Goal: Use online tool/utility: Utilize a website feature to perform a specific function

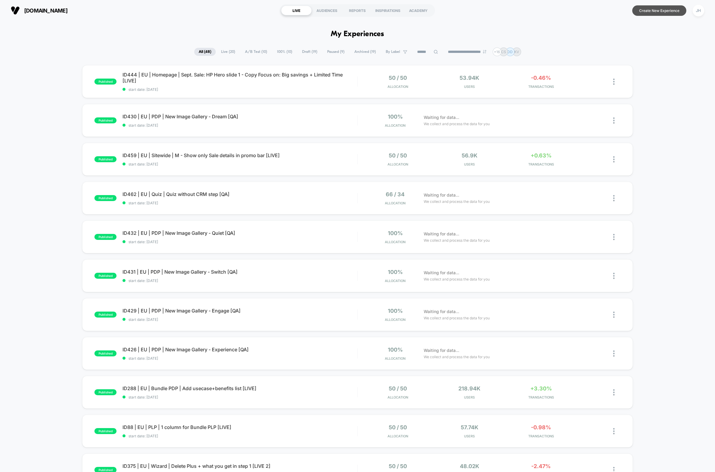
click at [655, 7] on button "Create New Experience" at bounding box center [659, 10] width 54 height 10
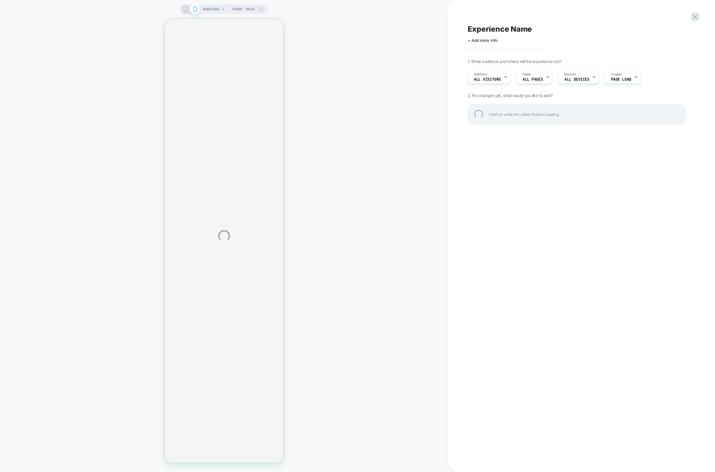
click at [222, 9] on div "HOMEPAGE Theme: MAIN Experience Name Click to edit experience details + Add mor…" at bounding box center [357, 236] width 715 height 472
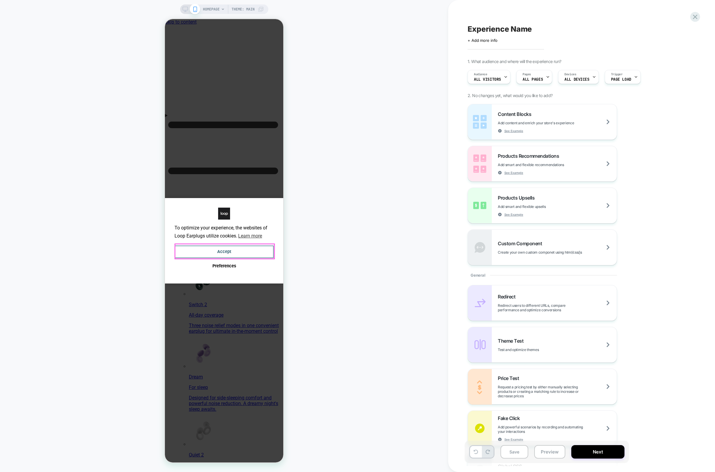
click at [260, 248] on button "Accept" at bounding box center [224, 252] width 99 height 13
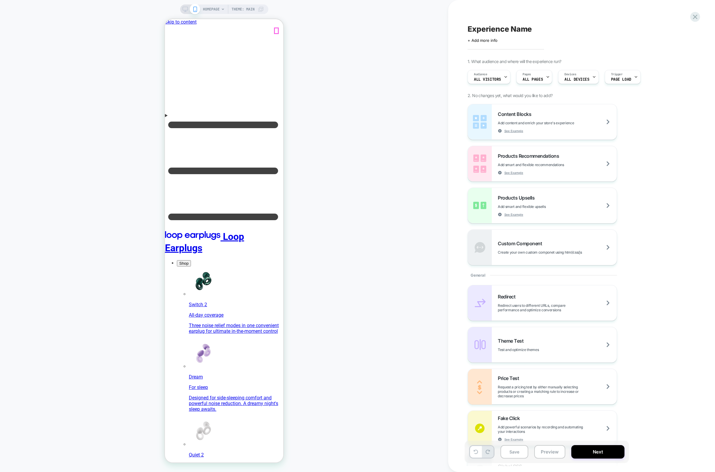
drag, startPoint x: 277, startPoint y: 30, endPoint x: 411, endPoint y: 37, distance: 134.4
click at [211, 7] on span "HOMEPAGE" at bounding box center [211, 9] width 17 height 10
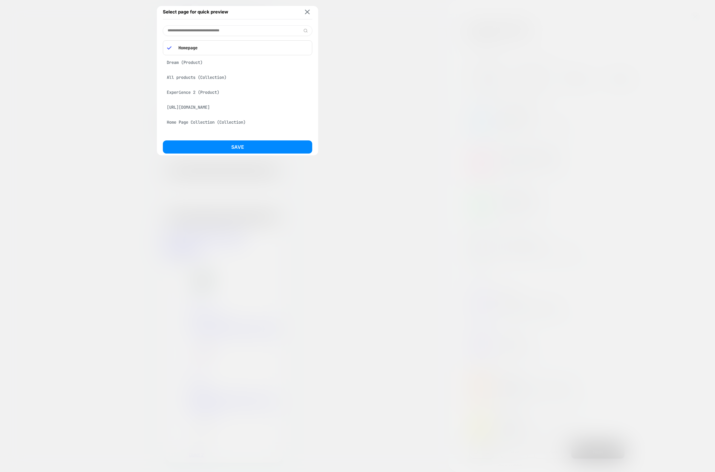
drag, startPoint x: 339, startPoint y: 41, endPoint x: 314, endPoint y: 34, distance: 25.9
click at [339, 41] on div at bounding box center [357, 236] width 715 height 472
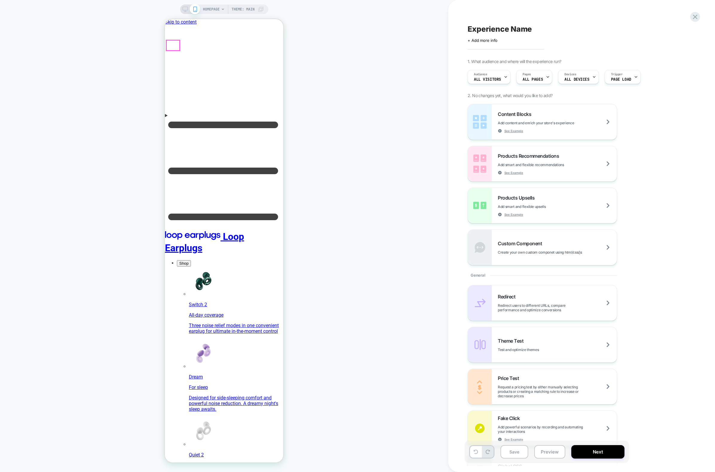
click at [172, 118] on icon "Menu" at bounding box center [224, 170] width 118 height 105
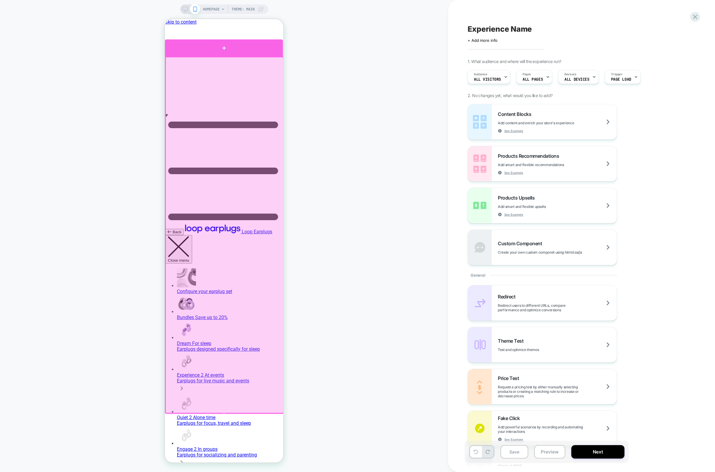
click at [221, 51] on div at bounding box center [224, 47] width 118 height 17
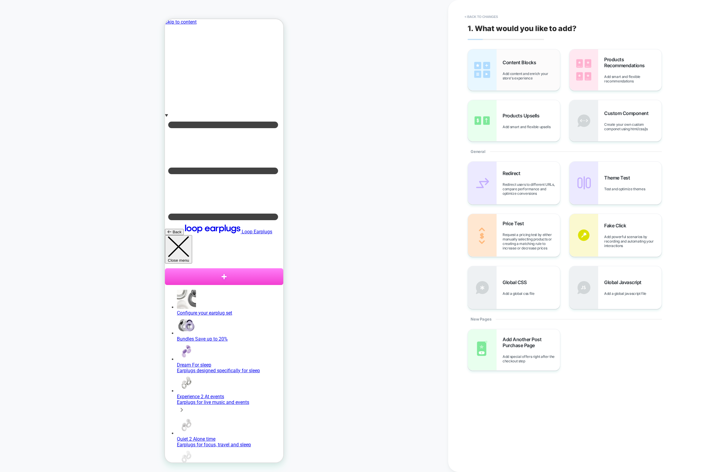
click at [536, 71] on div "Content Blocks Add content and enrich your store's experience" at bounding box center [531, 69] width 57 height 21
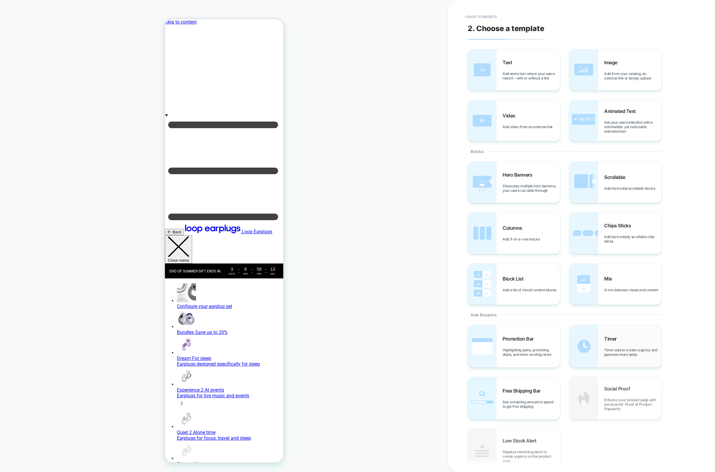
click at [0, 0] on span "Timer sets to create urgency and generate more sales" at bounding box center [0, 0] width 0 height 0
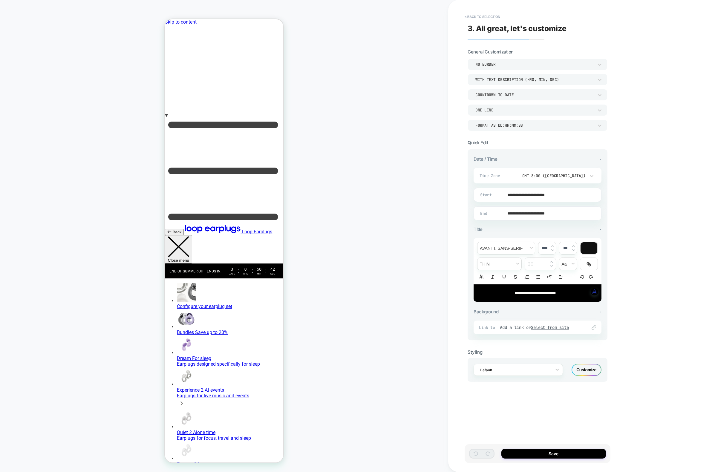
click at [192, 235] on button "Close menu" at bounding box center [178, 249] width 27 height 28
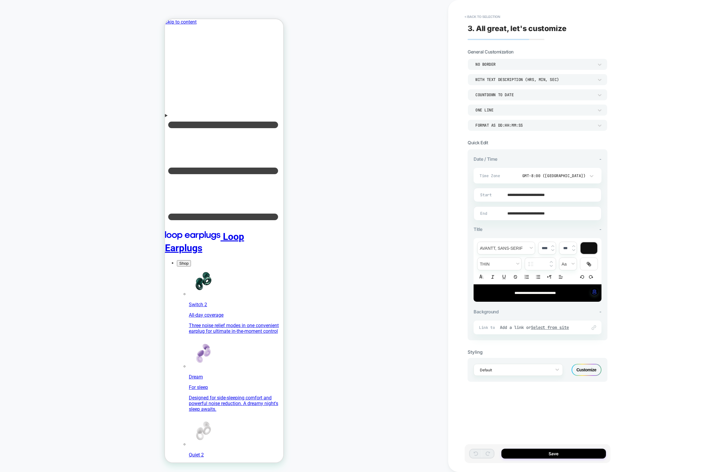
click at [174, 118] on icon "Menu" at bounding box center [224, 170] width 118 height 105
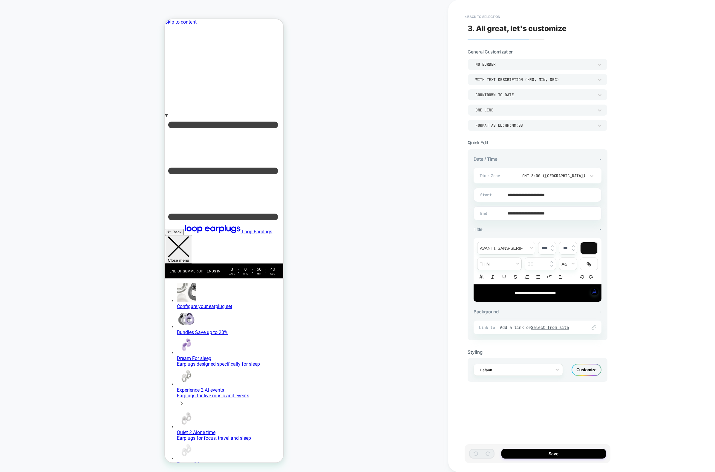
click at [190, 236] on icon at bounding box center [178, 246] width 22 height 21
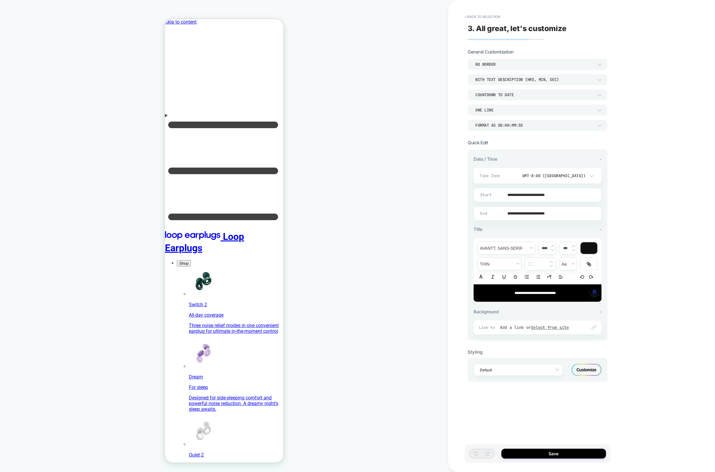
click at [175, 118] on icon "Menu" at bounding box center [224, 170] width 118 height 105
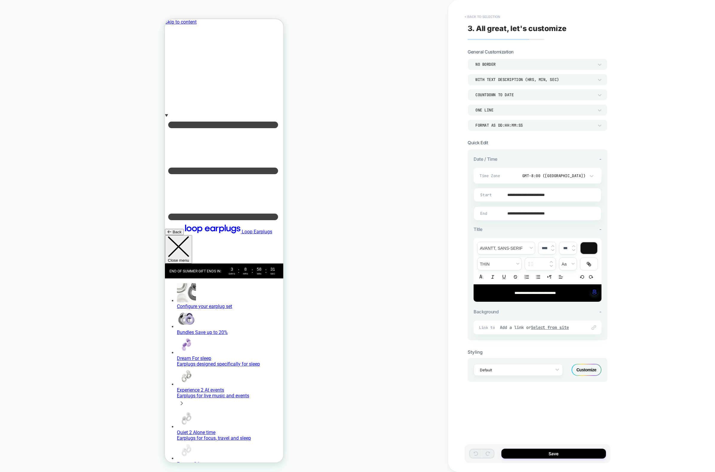
click at [0, 0] on button "< Back to selection" at bounding box center [0, 0] width 0 height 0
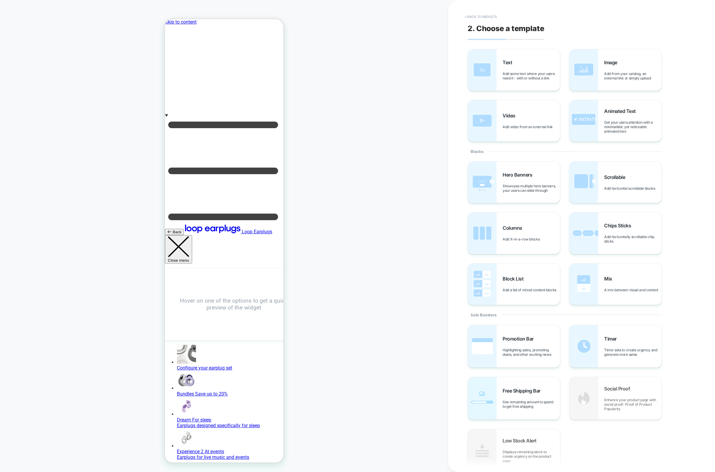
click at [0, 0] on button "< Back to widgets" at bounding box center [0, 0] width 0 height 0
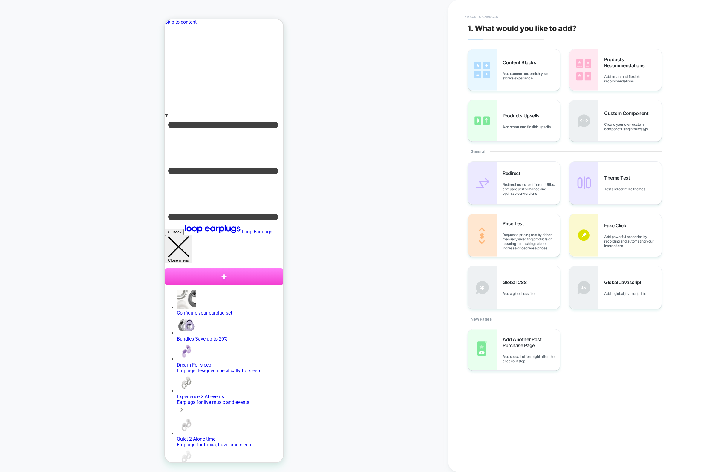
click at [476, 19] on button "< Back to changes" at bounding box center [481, 17] width 39 height 10
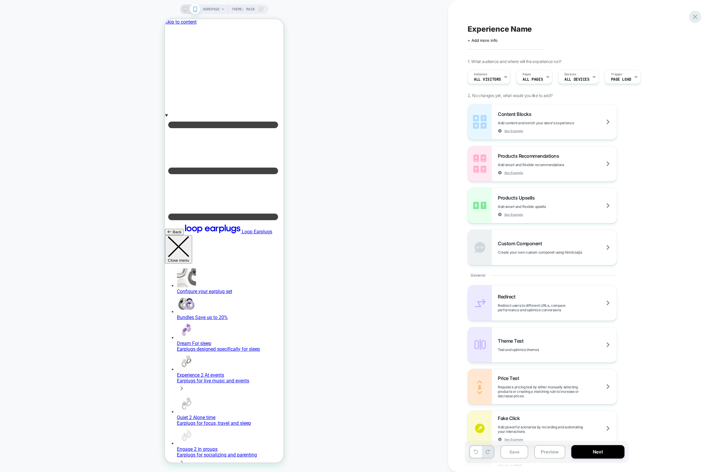
click at [698, 17] on icon at bounding box center [695, 17] width 8 height 8
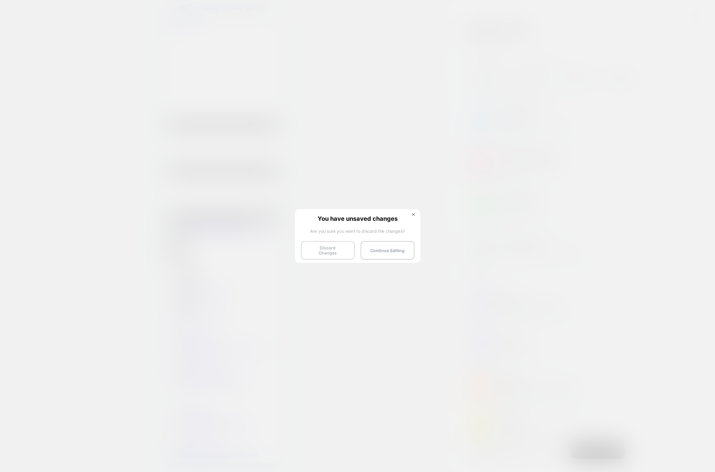
click at [334, 251] on button "Discard Changes" at bounding box center [328, 250] width 54 height 19
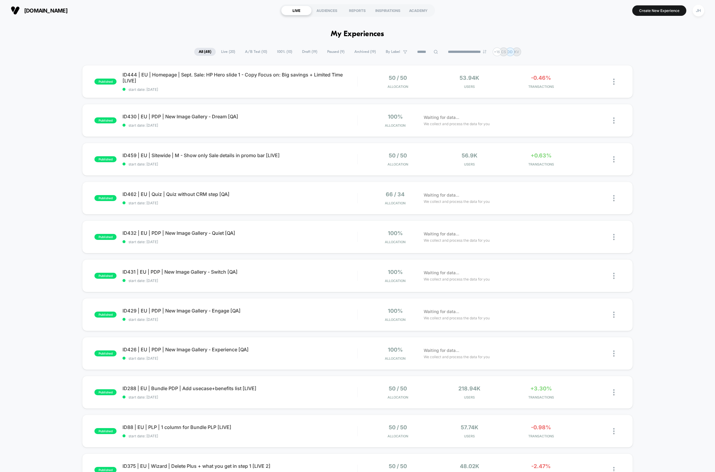
click at [583, 18] on section "Create New Experience JH" at bounding box center [592, 10] width 230 height 15
